Goal: Information Seeking & Learning: Check status

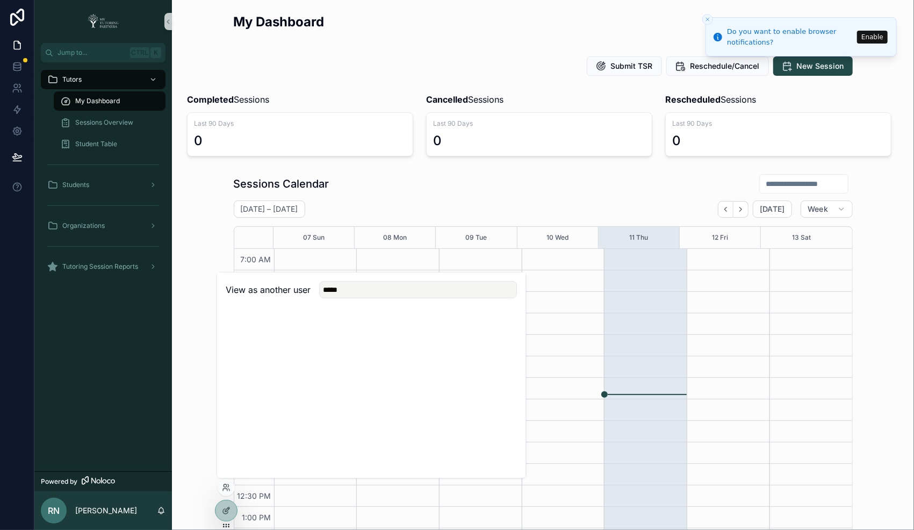
scroll to position [237, 0]
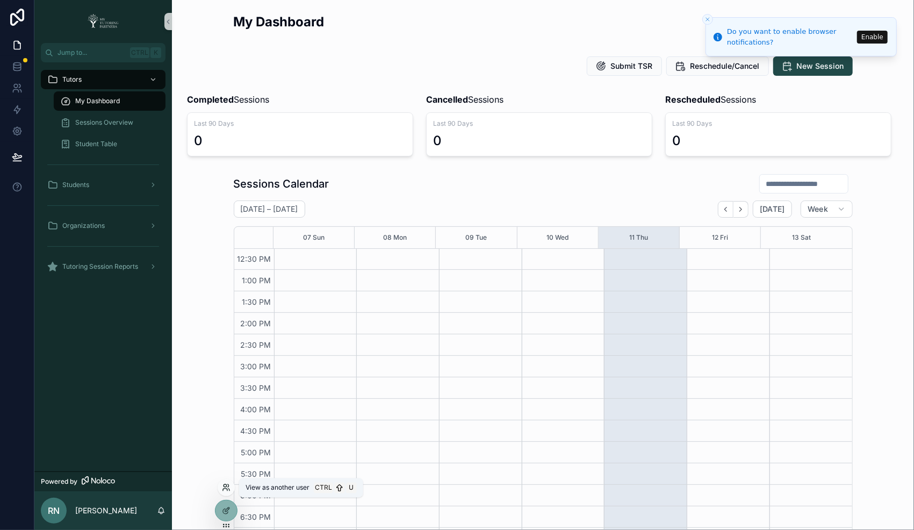
click at [225, 486] on icon at bounding box center [224, 485] width 3 height 3
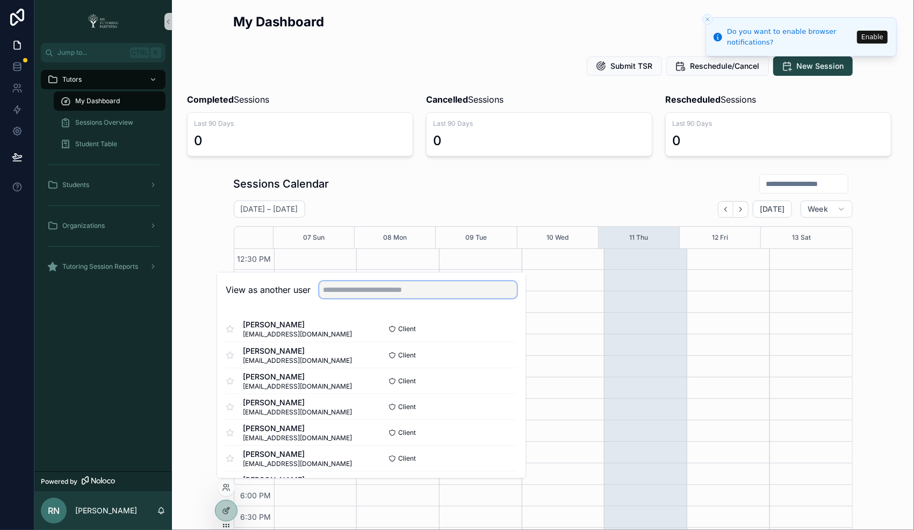
click at [361, 289] on input "text" at bounding box center [418, 289] width 198 height 17
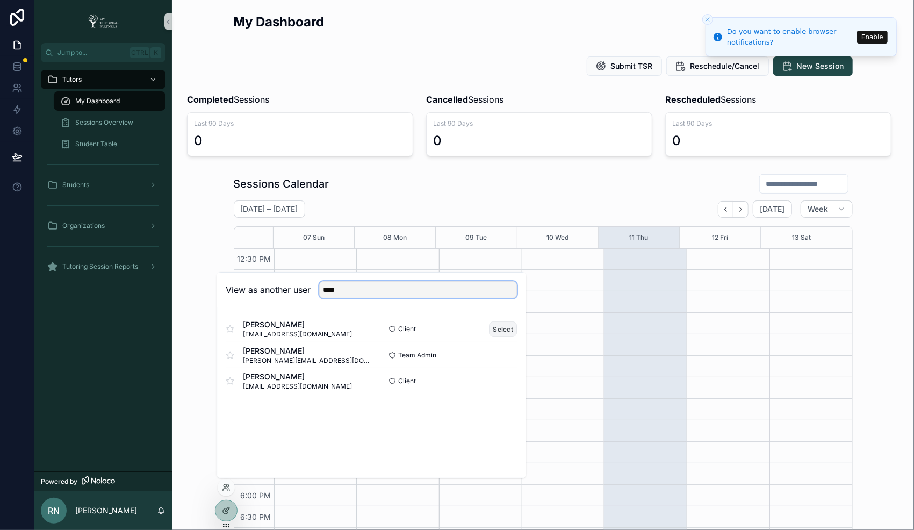
type input "****"
click at [501, 330] on button "Select" at bounding box center [503, 329] width 28 height 16
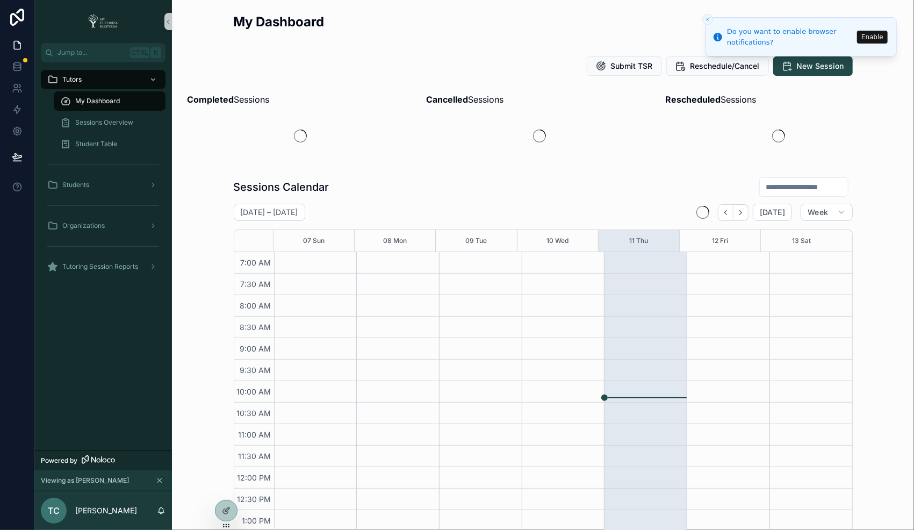
scroll to position [237, 0]
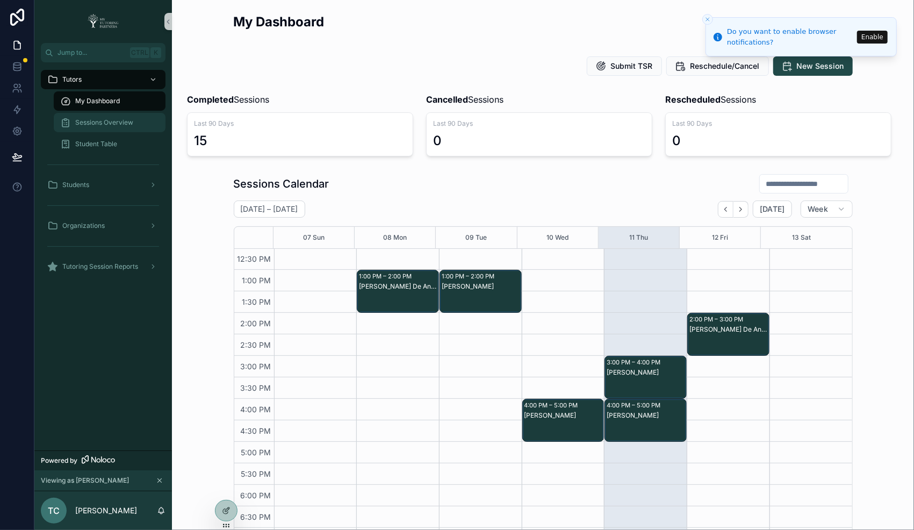
click at [97, 119] on span "Sessions Overview" at bounding box center [104, 122] width 58 height 9
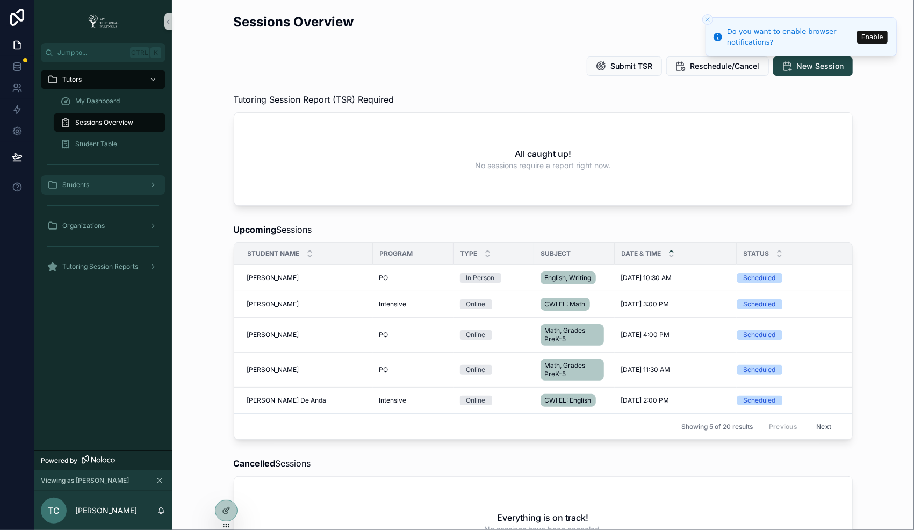
click at [86, 187] on span "Students" at bounding box center [75, 184] width 27 height 9
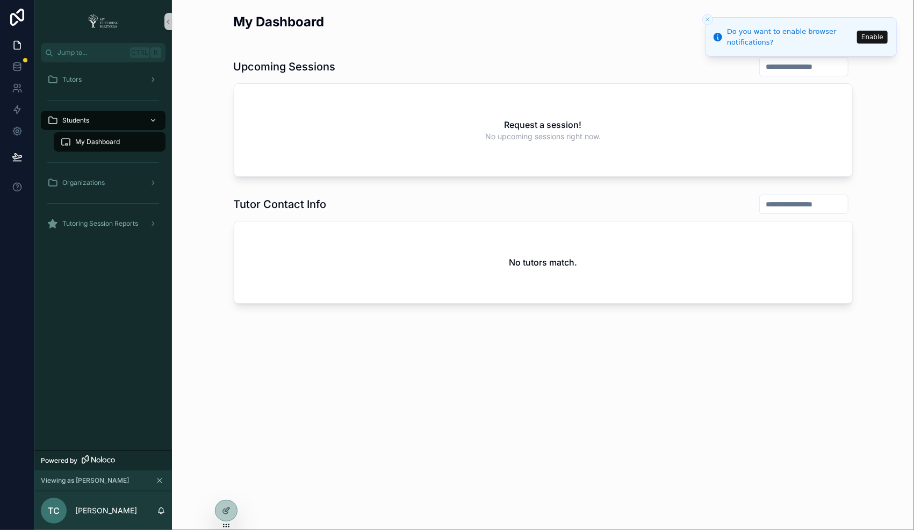
click at [104, 120] on div "Students" at bounding box center [103, 120] width 112 height 17
click at [100, 140] on span "My Dashboard" at bounding box center [97, 142] width 45 height 9
click at [85, 221] on span "Tutoring Session Reports" at bounding box center [100, 223] width 76 height 9
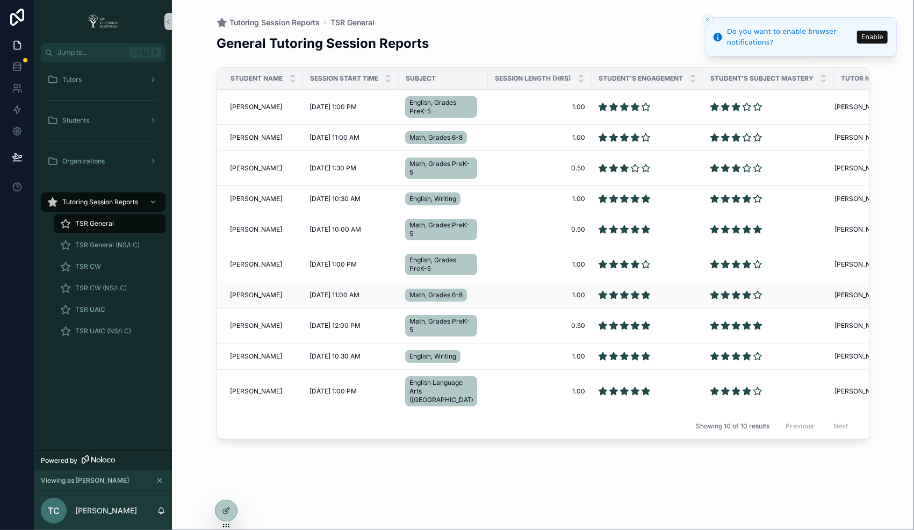
click at [255, 292] on span "[PERSON_NAME]" at bounding box center [256, 295] width 52 height 9
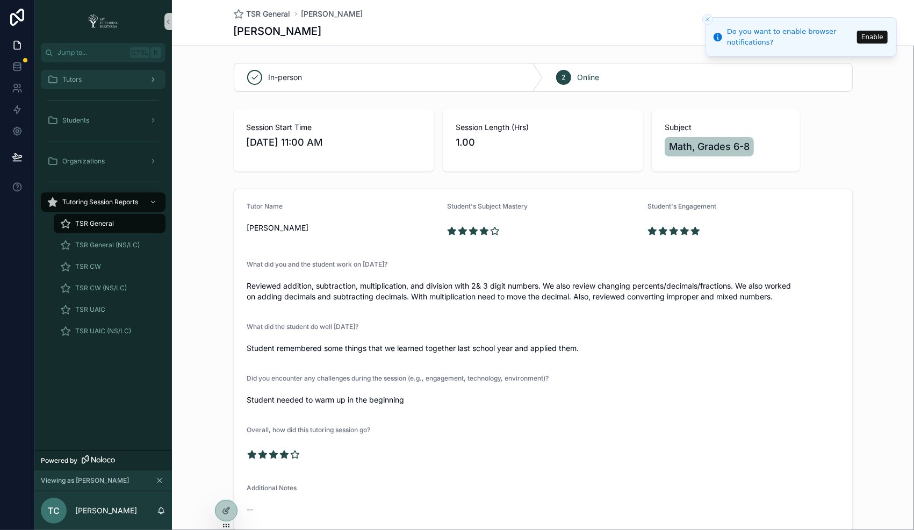
click at [81, 77] on span "Tutors" at bounding box center [71, 79] width 19 height 9
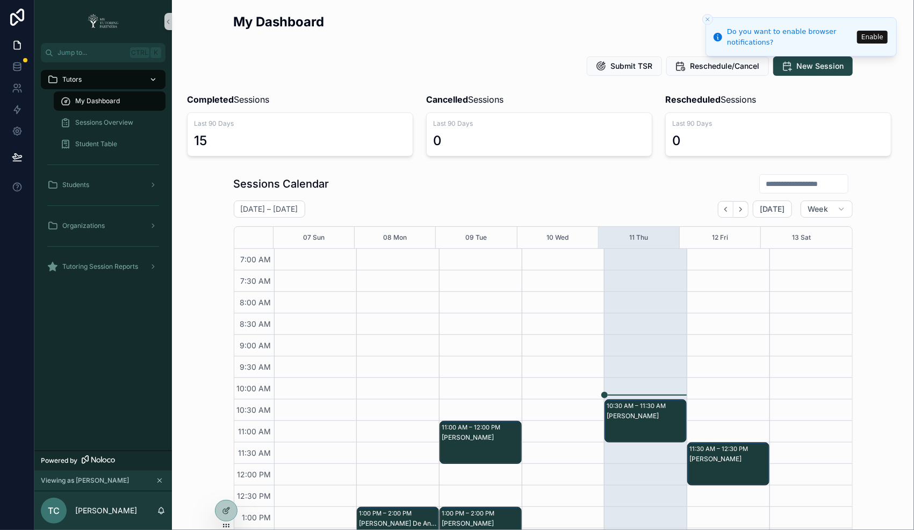
scroll to position [237, 0]
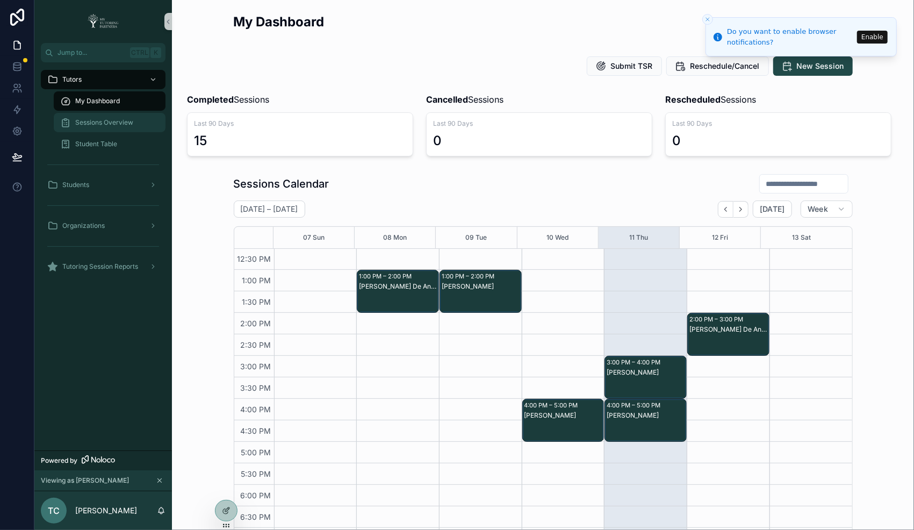
click at [100, 118] on span "Sessions Overview" at bounding box center [104, 122] width 58 height 9
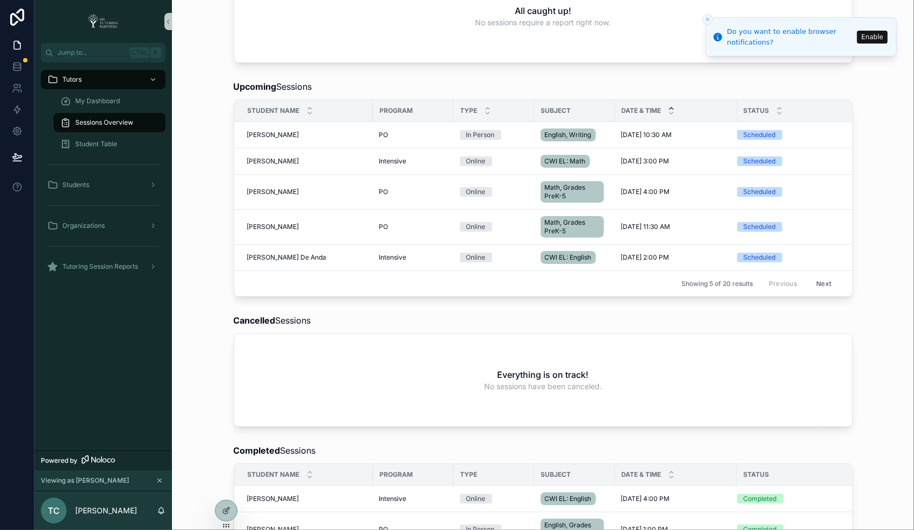
scroll to position [0, 15]
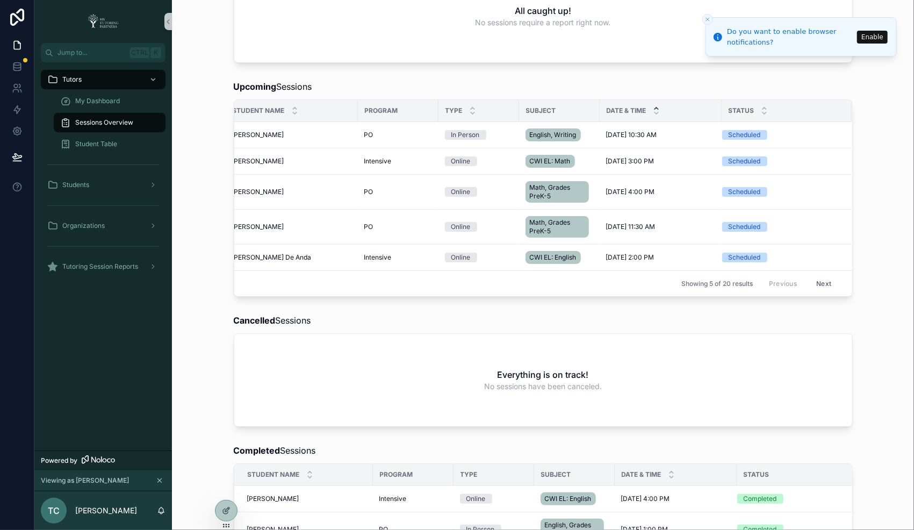
click at [817, 278] on button "Next" at bounding box center [823, 283] width 30 height 17
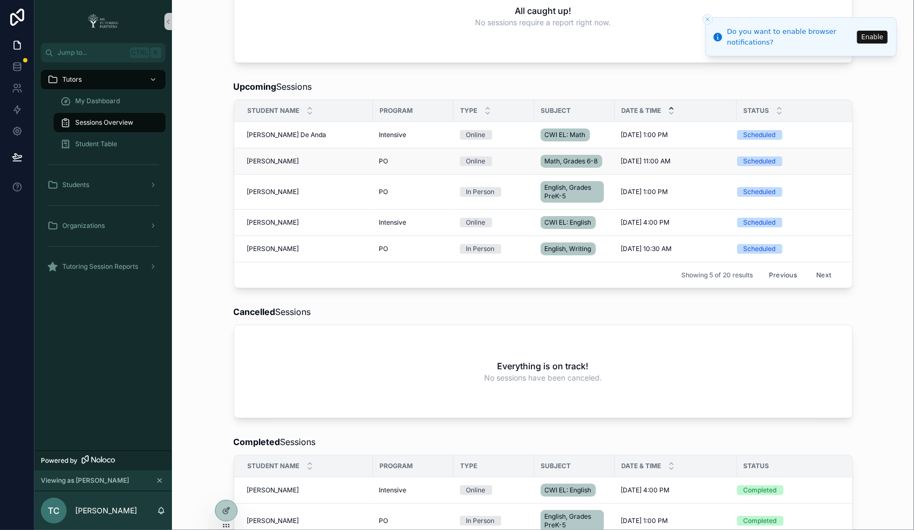
click at [270, 160] on span "[PERSON_NAME]" at bounding box center [273, 161] width 52 height 9
click at [261, 160] on span "[PERSON_NAME]" at bounding box center [273, 161] width 52 height 9
click at [259, 160] on span "[PERSON_NAME]" at bounding box center [273, 161] width 52 height 9
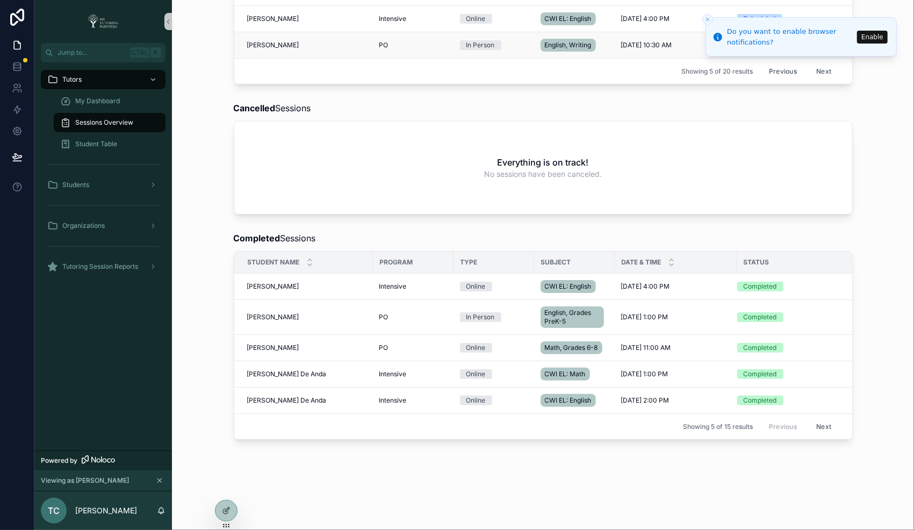
scroll to position [358, 0]
click at [280, 350] on span "[PERSON_NAME]" at bounding box center [273, 347] width 52 height 9
